Goal: Entertainment & Leisure: Consume media (video, audio)

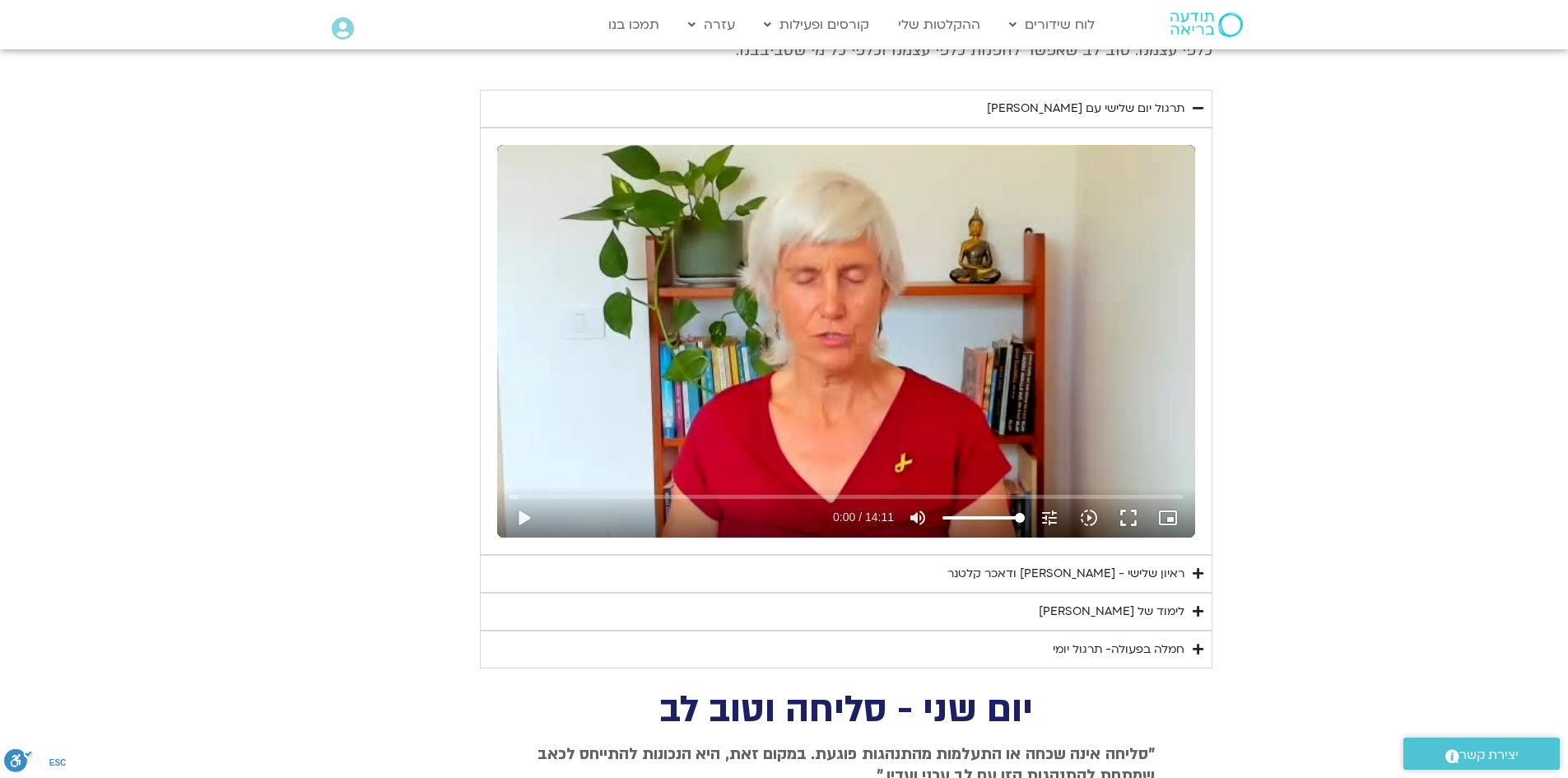
scroll to position [723, 0]
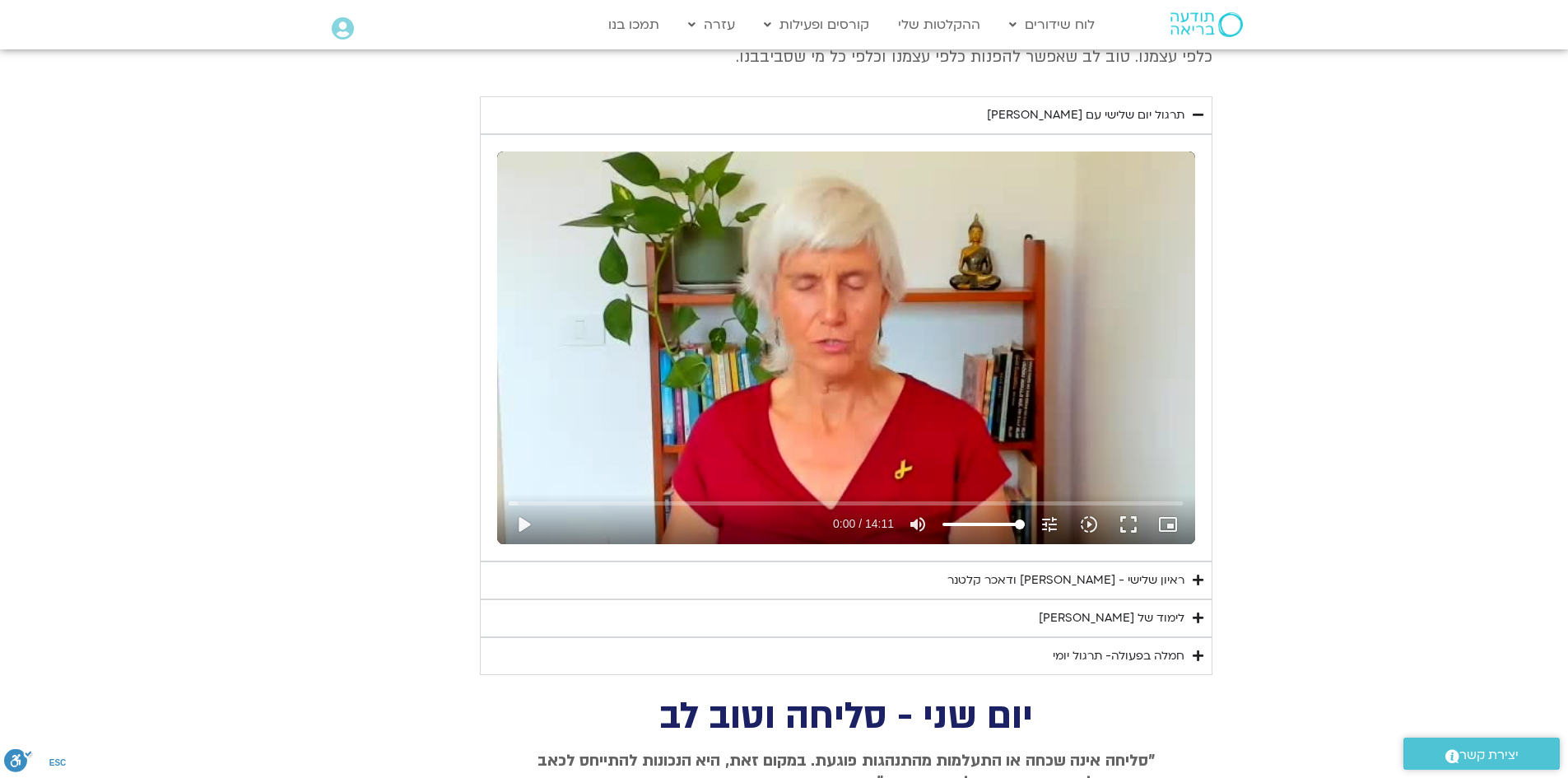
click at [1197, 616] on icon "Accordion. Open links with Enter or Space, close with Escape, and navigate with…" at bounding box center [1197, 617] width 11 height 12
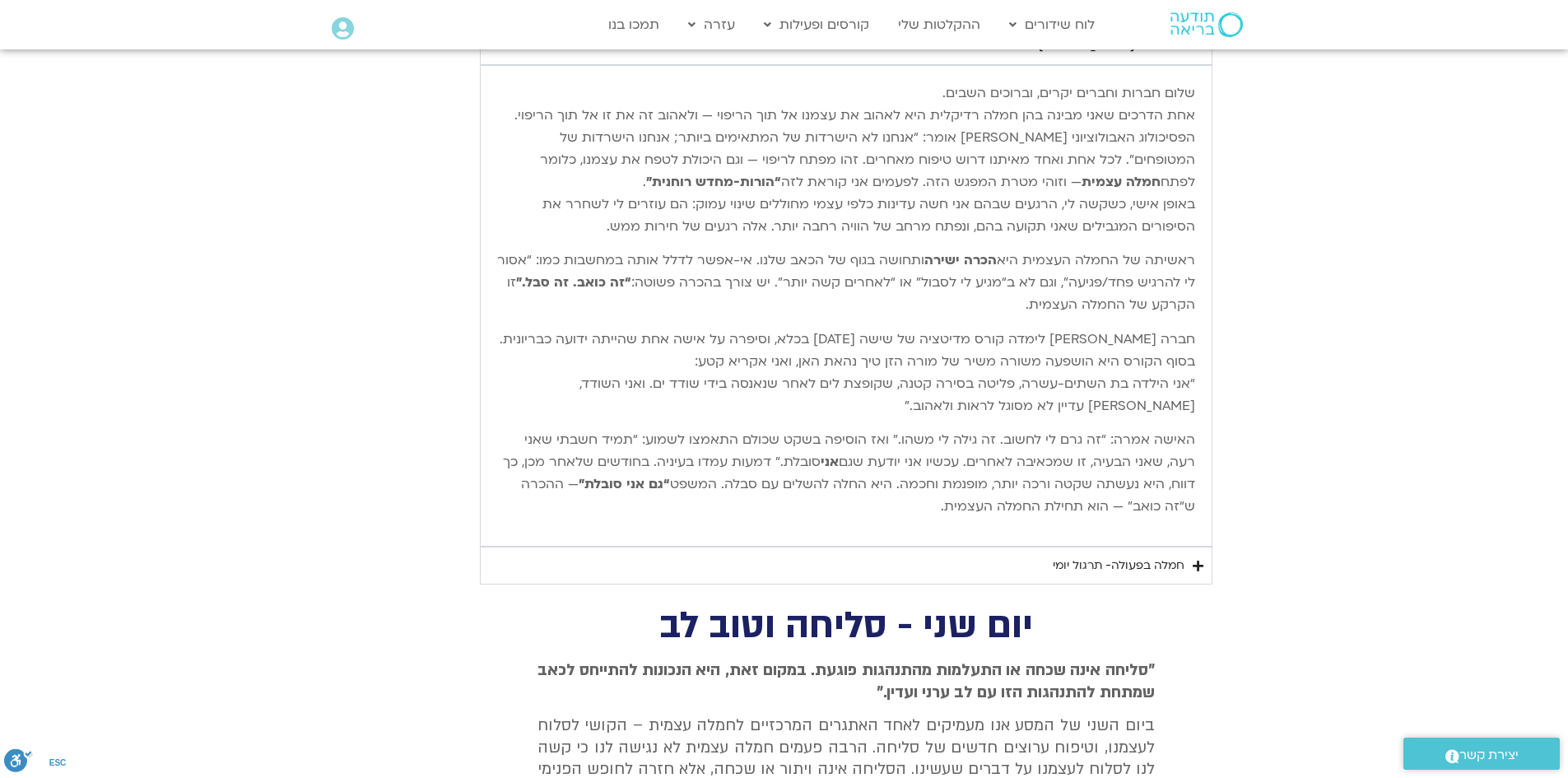
scroll to position [1299, 0]
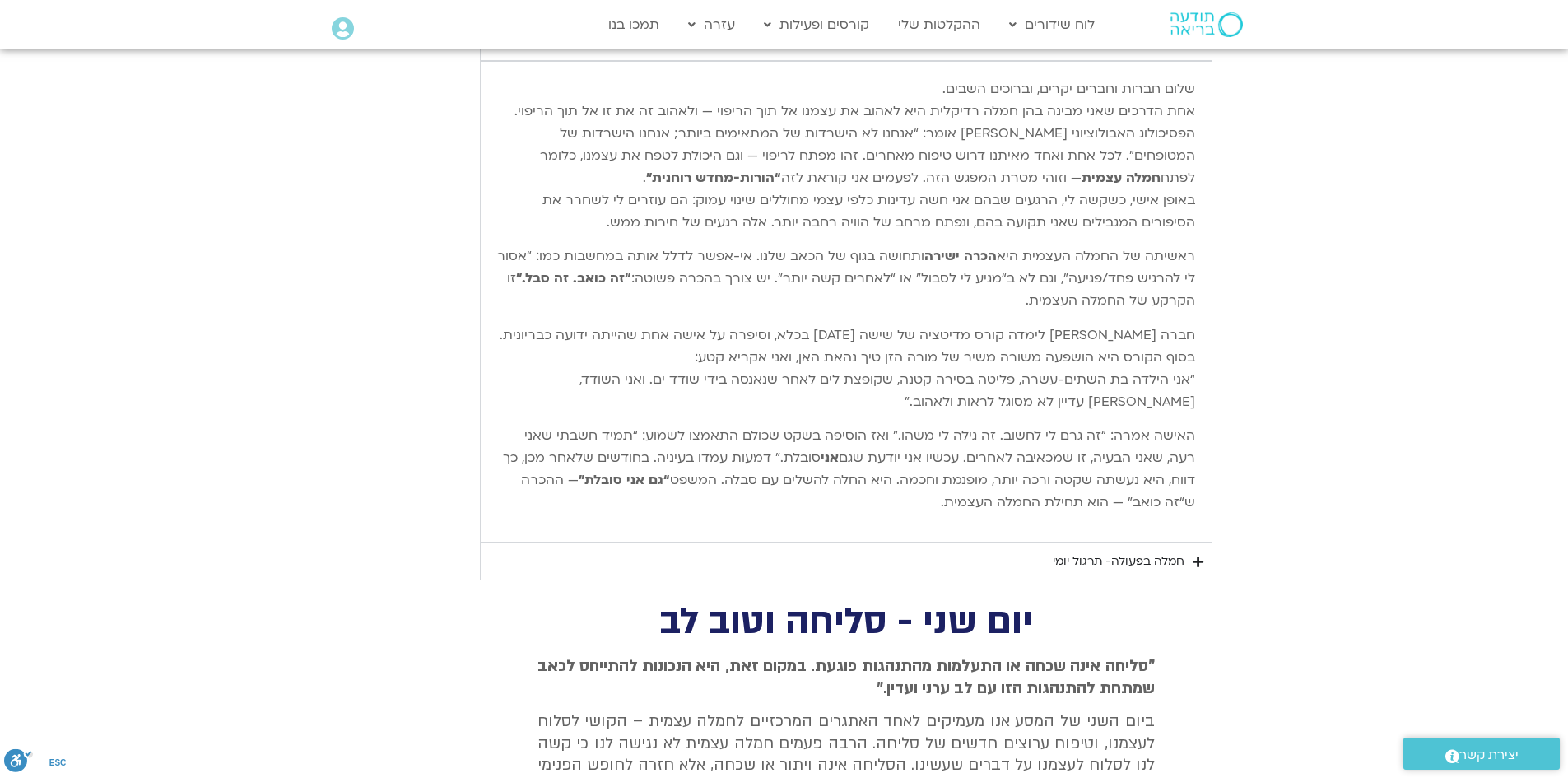
click at [1198, 565] on icon "Accordion. Open links with Enter or Space, close with Escape, and navigate with…" at bounding box center [1197, 561] width 11 height 12
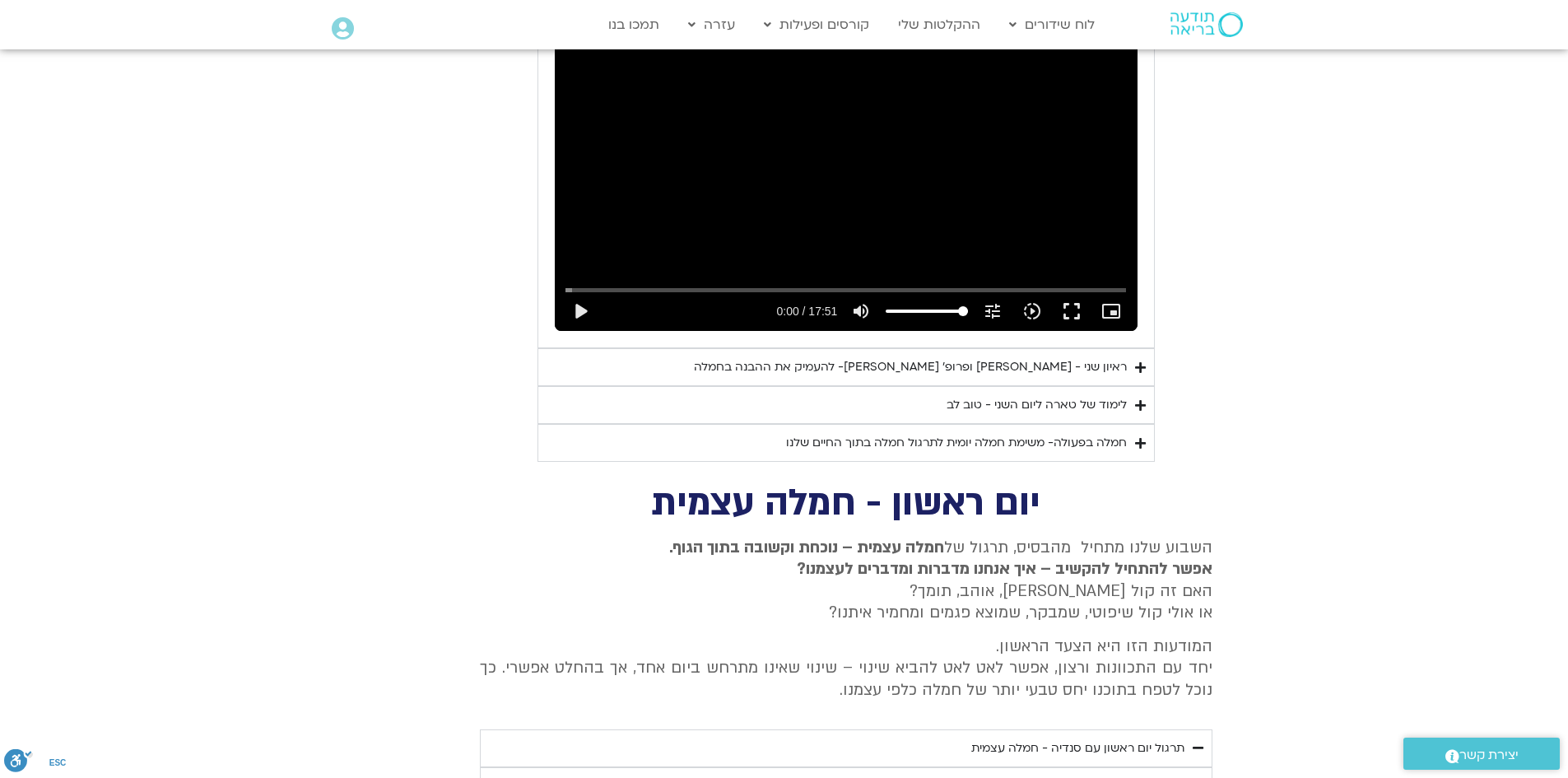
scroll to position [2369, 0]
click at [1140, 360] on icon "Accordion. Open links with Enter or Space, close with Escape, and navigate with…" at bounding box center [1140, 366] width 11 height 12
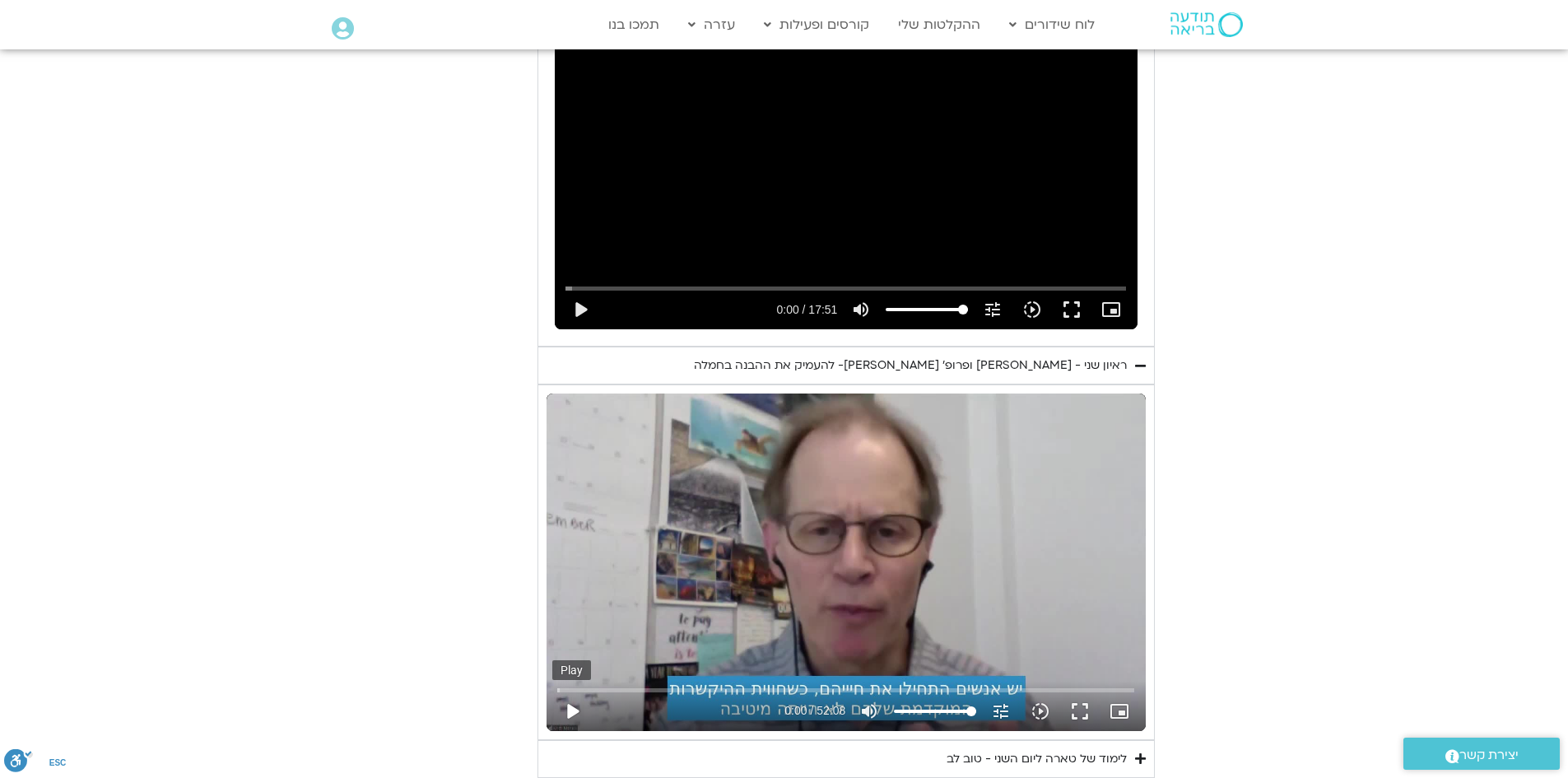
click at [566, 691] on button "play_arrow" at bounding box center [572, 711] width 40 height 40
click at [1119, 701] on icon "picture_in_picture_alt" at bounding box center [1120, 711] width 20 height 20
type input "13.281751"
click at [1083, 691] on button "fullscreen" at bounding box center [1080, 711] width 40 height 40
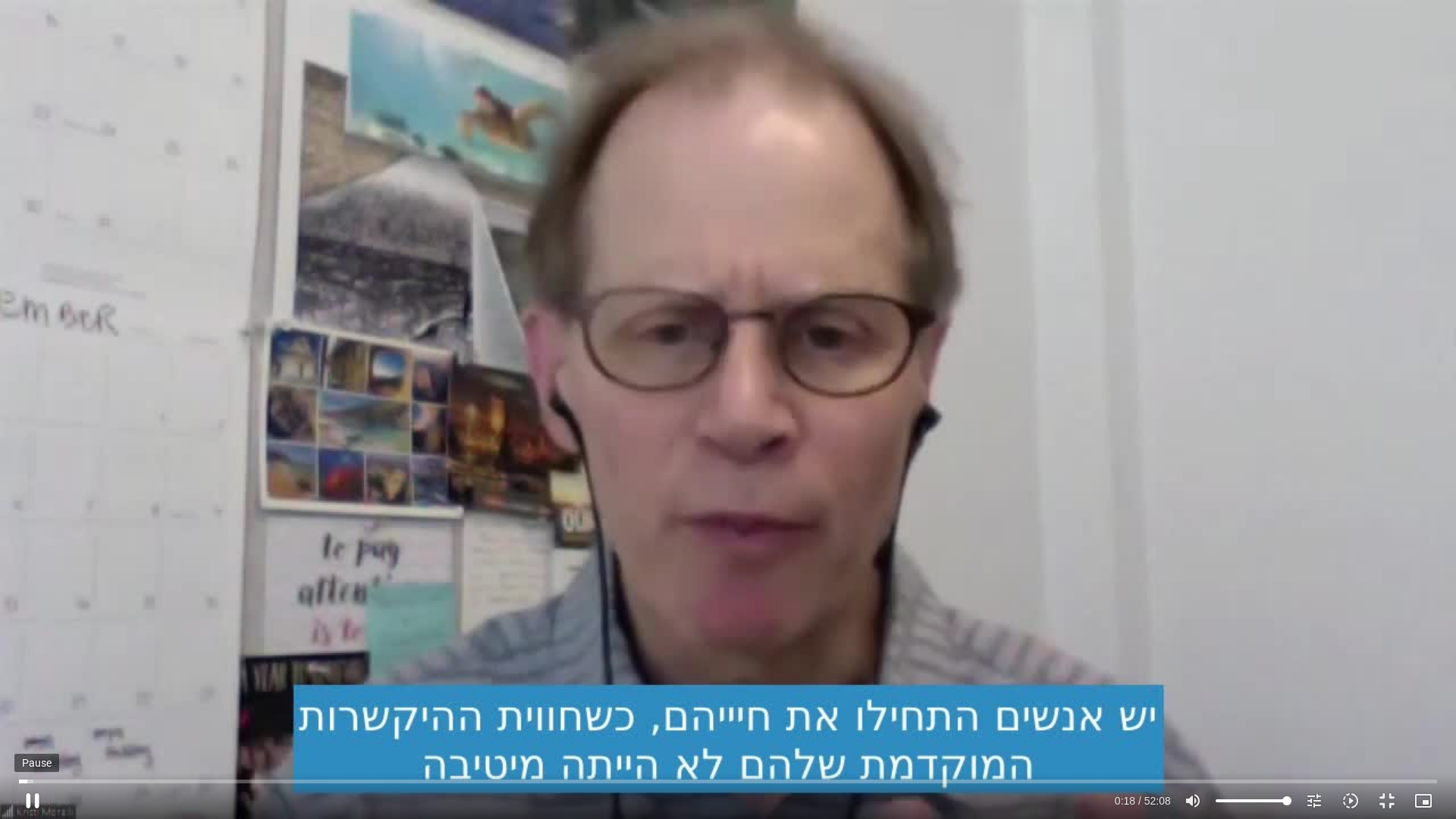
click at [36, 714] on button "pause" at bounding box center [33, 801] width 37 height 37
click at [29, 714] on button "play_arrow" at bounding box center [33, 801] width 37 height 37
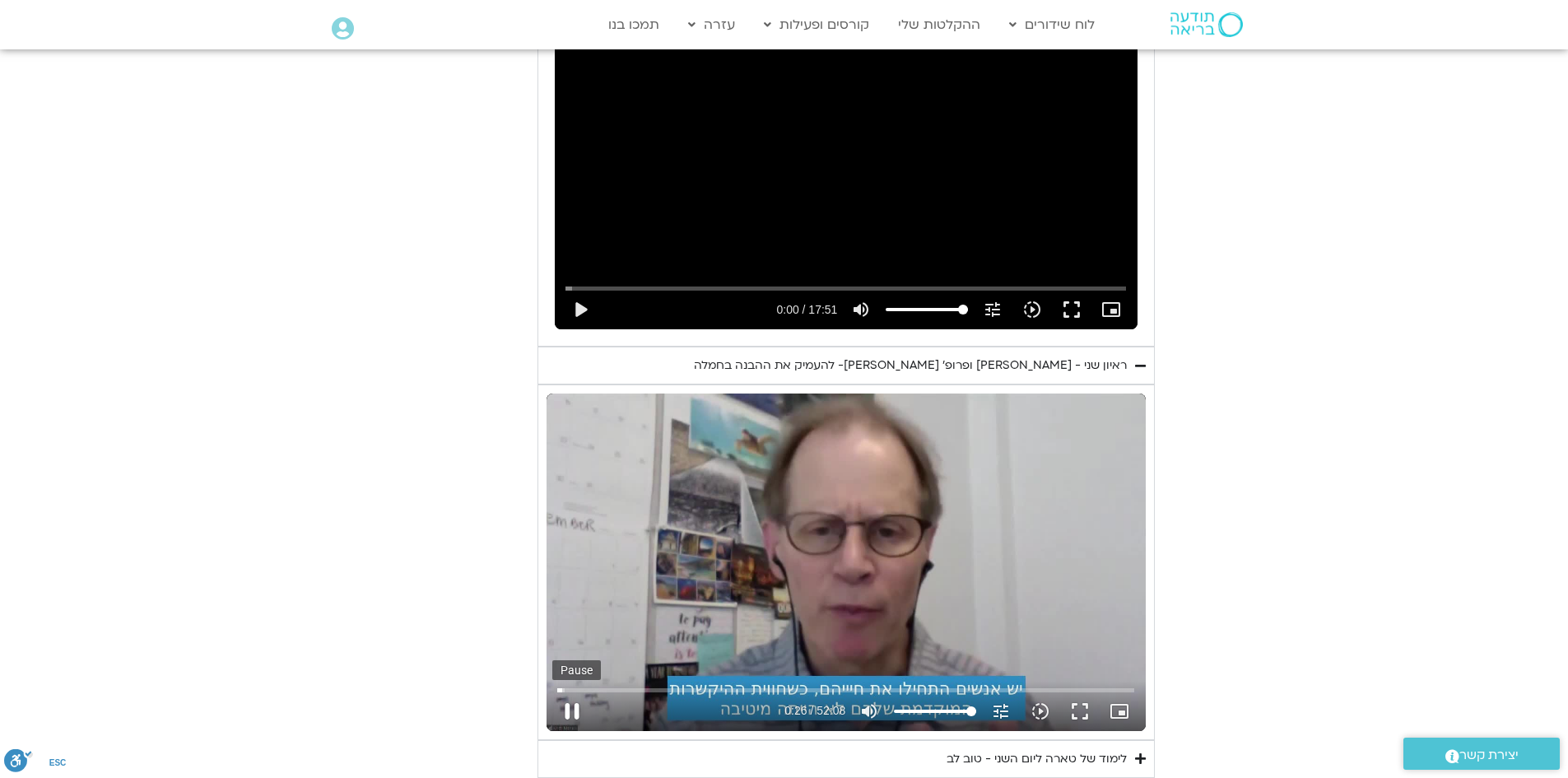
click at [565, 691] on button "pause" at bounding box center [572, 711] width 40 height 40
type input "27.20152"
